Goal: Contribute content: Add original content to the website for others to see

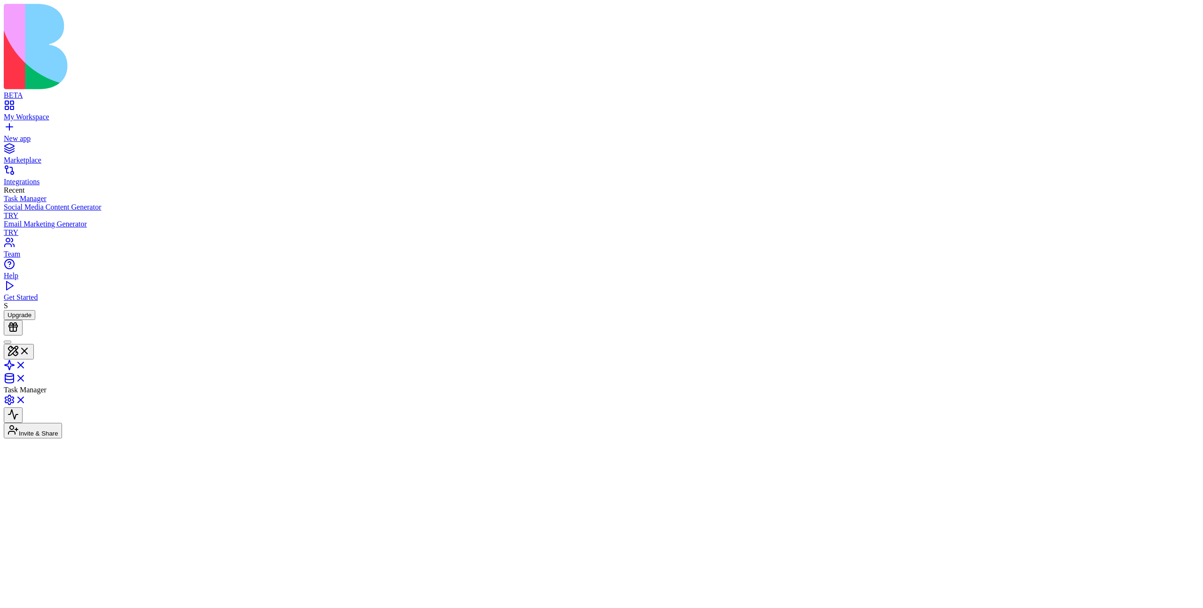
click at [8, 342] on div at bounding box center [8, 342] width 0 height 0
